Goal: Navigation & Orientation: Go to known website

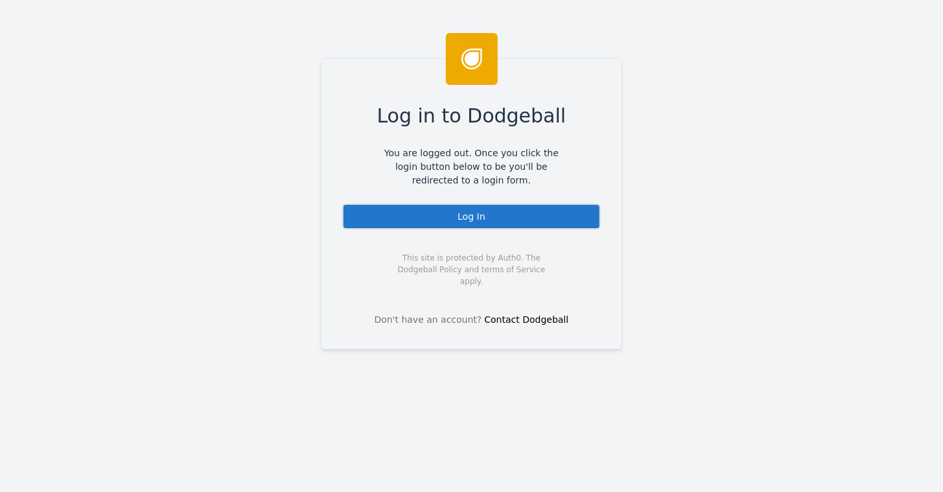
click at [467, 210] on div "Log In" at bounding box center [471, 217] width 259 height 26
click at [470, 215] on div "Log In" at bounding box center [471, 217] width 259 height 26
